Goal: Task Accomplishment & Management: Use online tool/utility

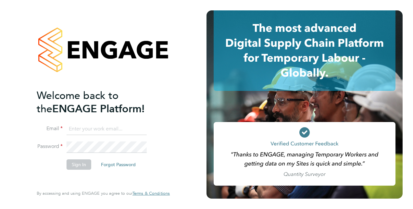
type input "thomas.baskerville@justice.gov.uk"
click at [69, 162] on button "Sign In" at bounding box center [79, 165] width 25 height 10
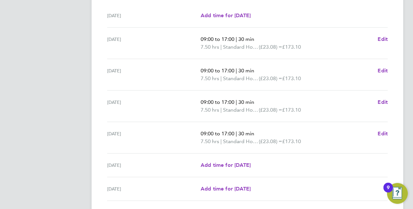
scroll to position [251, 0]
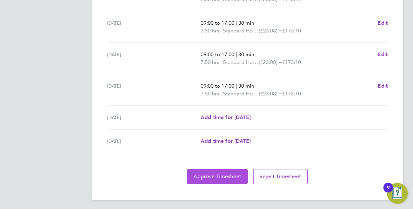
click at [219, 172] on button "Approve Timesheet" at bounding box center [217, 177] width 61 height 16
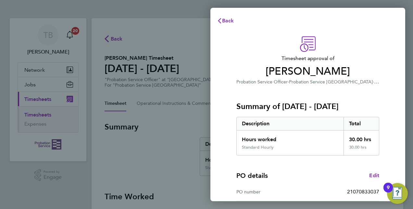
scroll to position [101, 0]
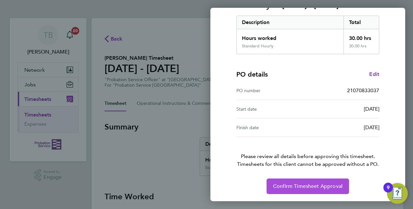
click at [296, 184] on span "Confirm Timesheet Approval" at bounding box center [308, 186] width 70 height 6
